Goal: Use online tool/utility

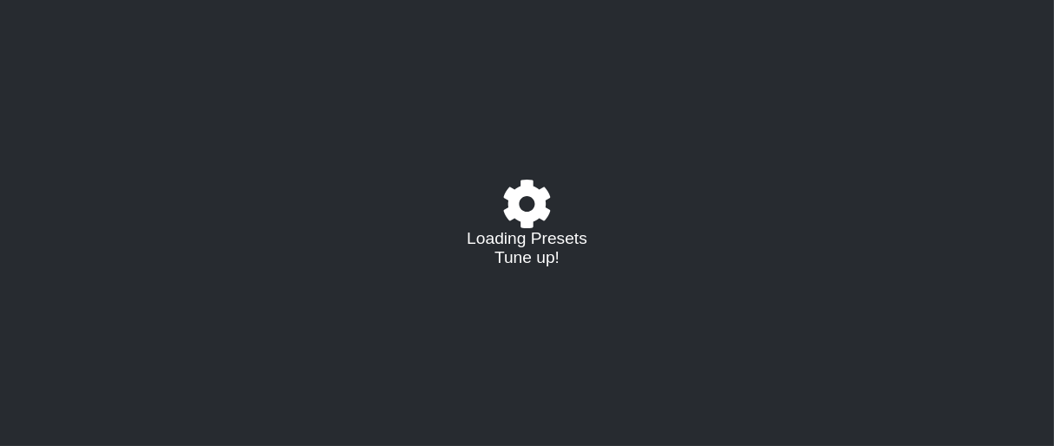
select select "/023177548424"
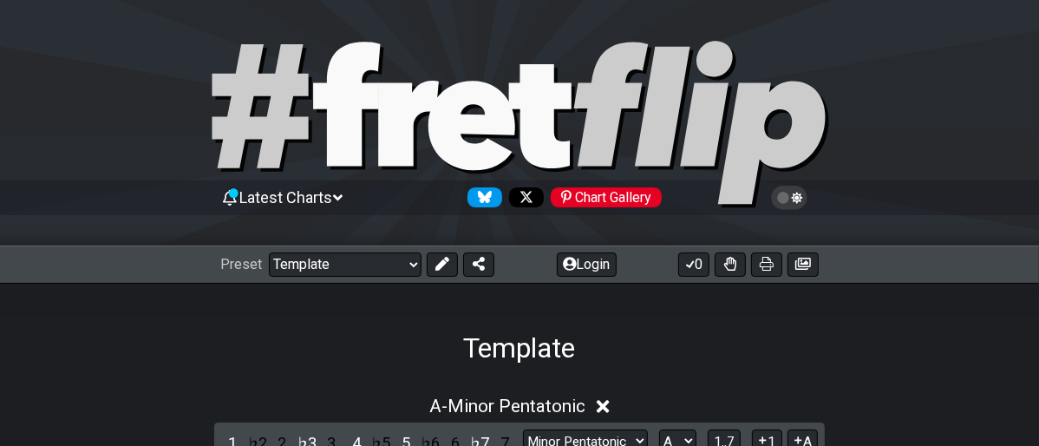
scroll to position [193, 0]
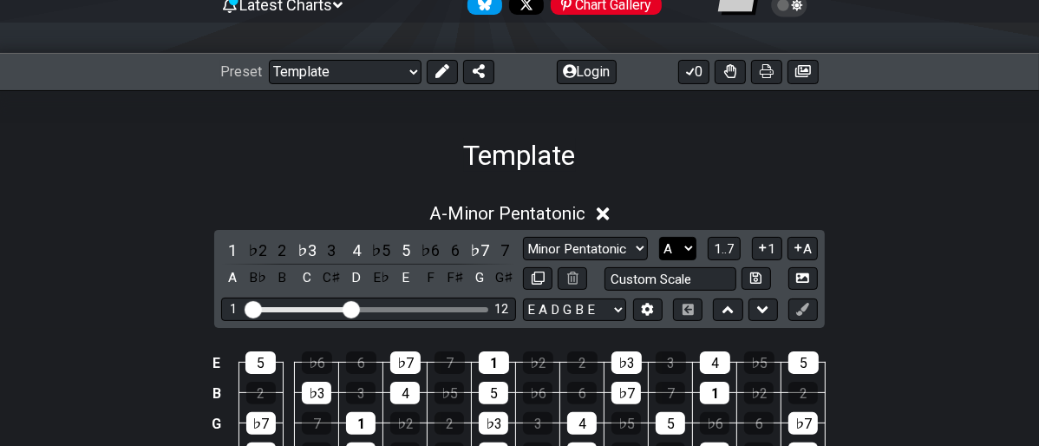
click at [687, 251] on select "A♭ A A♯ B♭ B C C♯ D♭ D D♯ E♭ E F F♯ G♭ G G♯" at bounding box center [677, 248] width 37 height 23
select select "E"
click at [659, 237] on select "A♭ A A♯ B♭ B C C♯ D♭ D D♯ E♭ E F F♯ G♭ G G♯" at bounding box center [677, 248] width 37 height 23
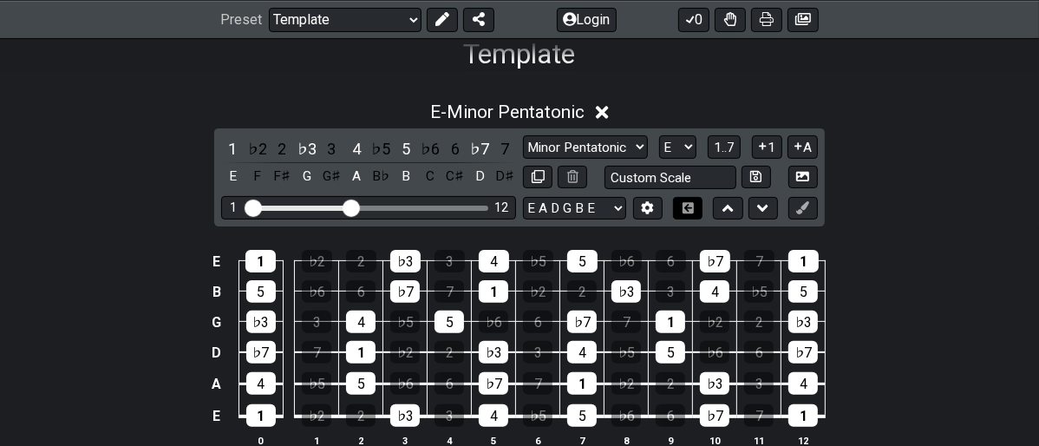
scroll to position [385, 0]
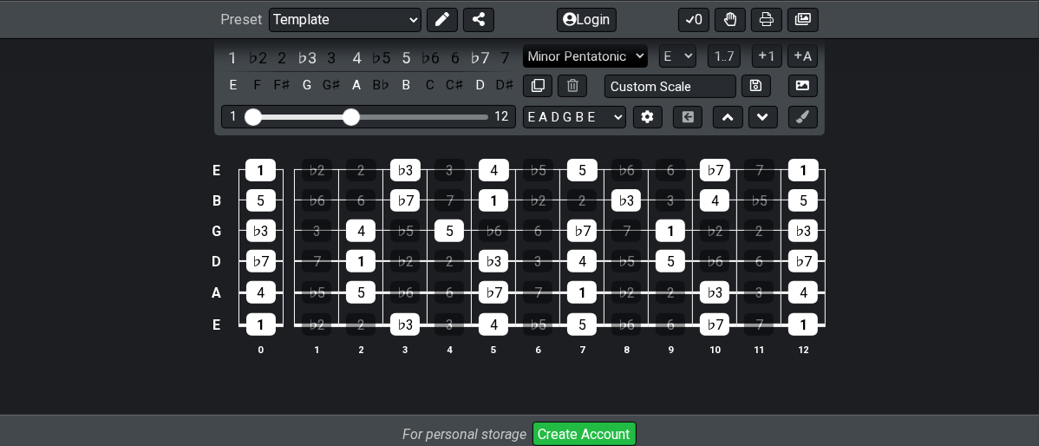
click at [642, 54] on select "Minor Pentatonic Major 3rds Minor Pentatonic Major Pentatonic Minor Blues Major…" at bounding box center [585, 55] width 125 height 23
select select "Minor Blues"
click at [523, 44] on select "Minor Pentatonic Major 3rds Minor Pentatonic Major Pentatonic Minor Blues Major…" at bounding box center [585, 55] width 125 height 23
